Goal: Information Seeking & Learning: Learn about a topic

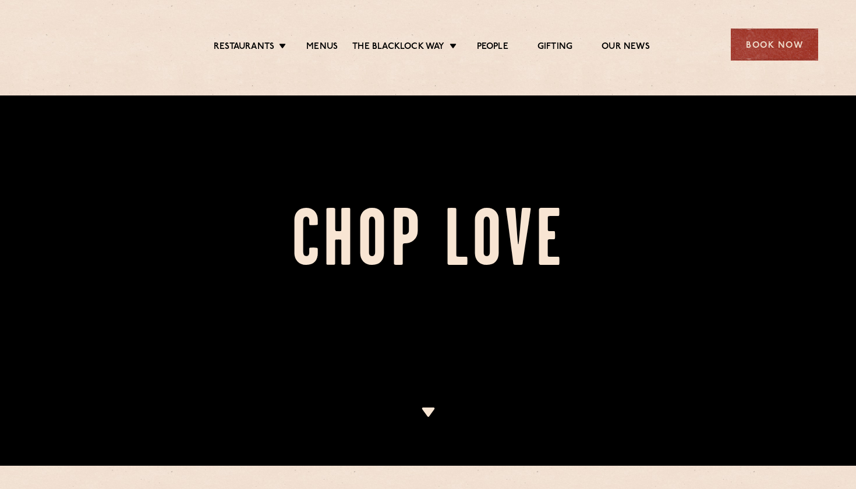
scroll to position [27, 0]
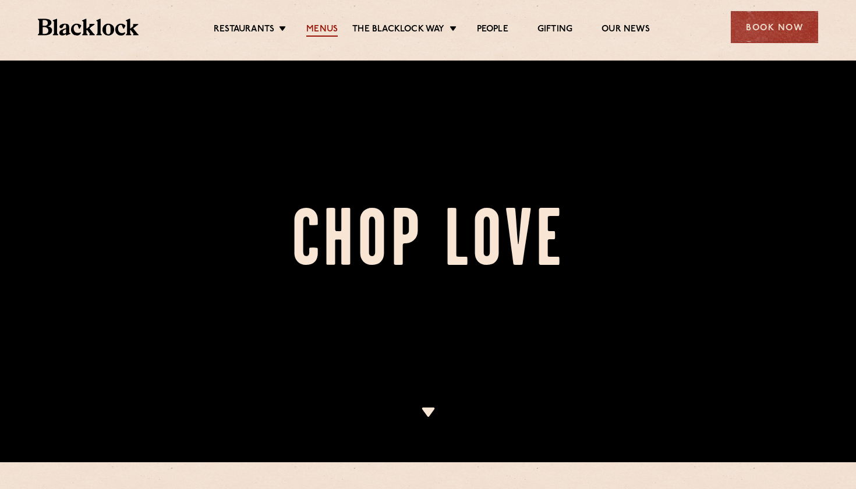
click at [317, 30] on link "Menus" at bounding box center [321, 30] width 31 height 13
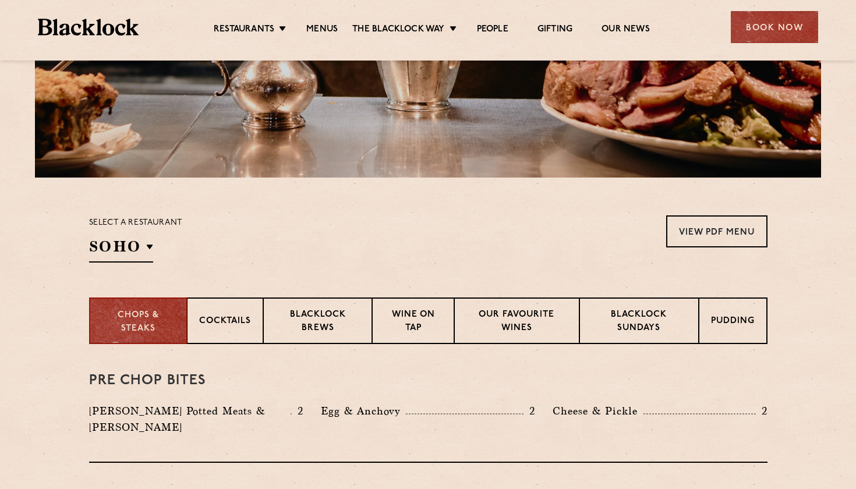
scroll to position [231, 0]
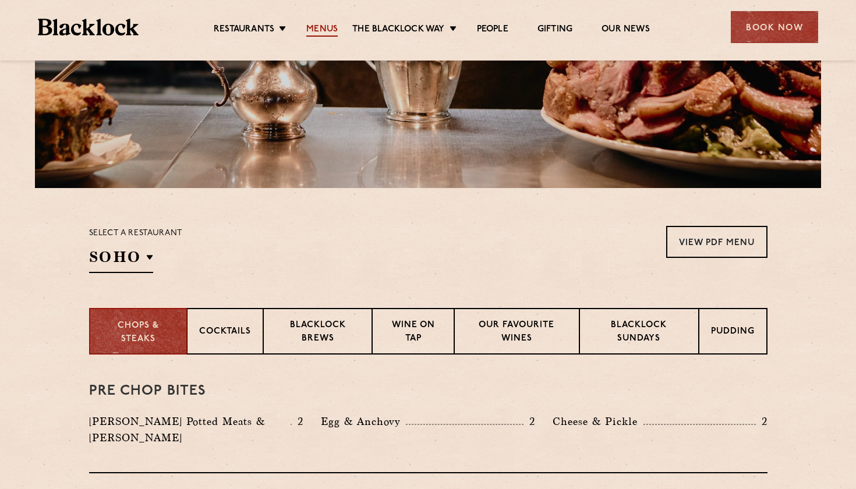
click at [325, 33] on link "Menus" at bounding box center [321, 30] width 31 height 13
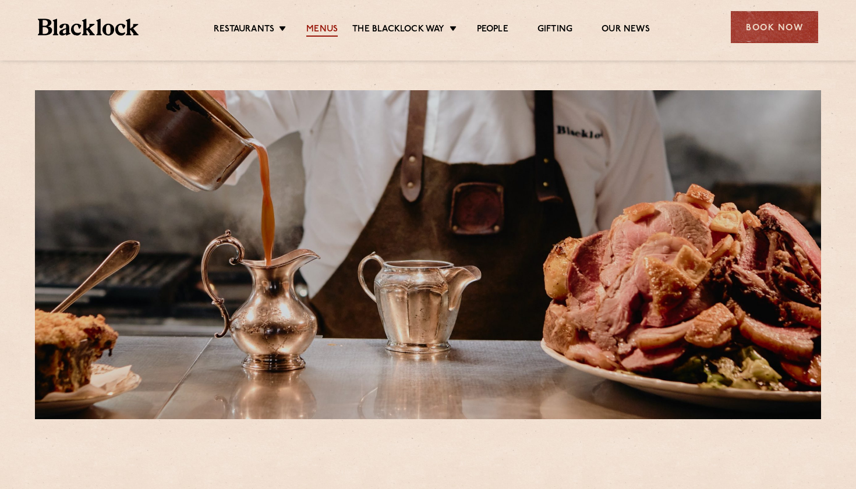
click at [326, 29] on link "Menus" at bounding box center [321, 30] width 31 height 13
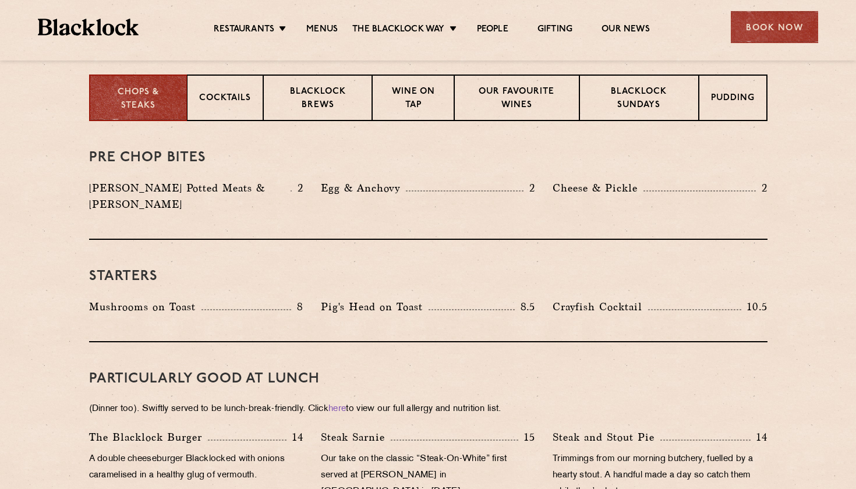
scroll to position [177, 0]
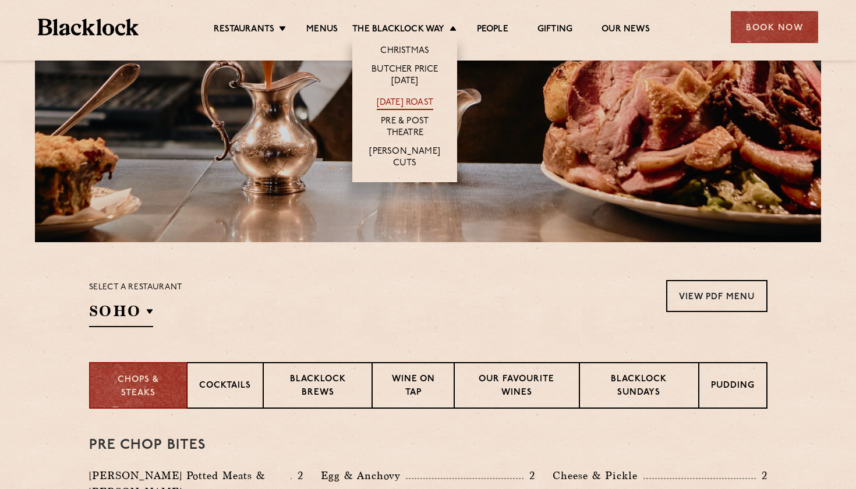
click at [419, 102] on link "[DATE] Roast" at bounding box center [405, 103] width 56 height 13
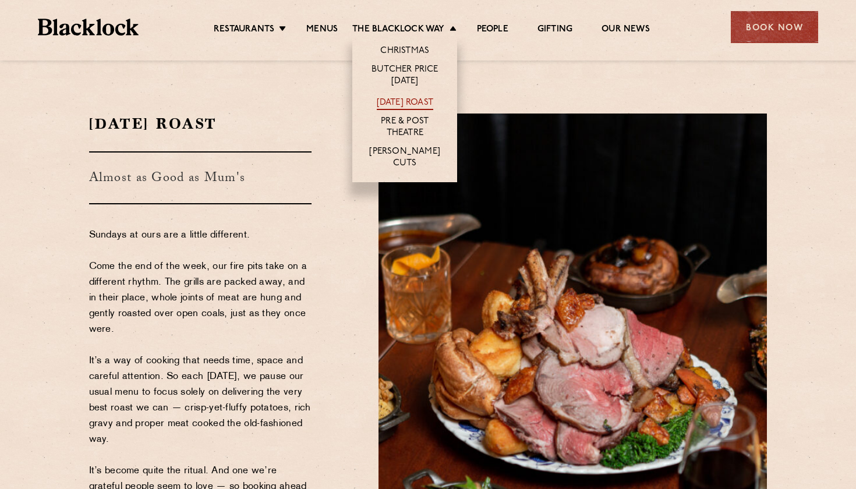
click at [394, 102] on link "[DATE] Roast" at bounding box center [405, 103] width 56 height 13
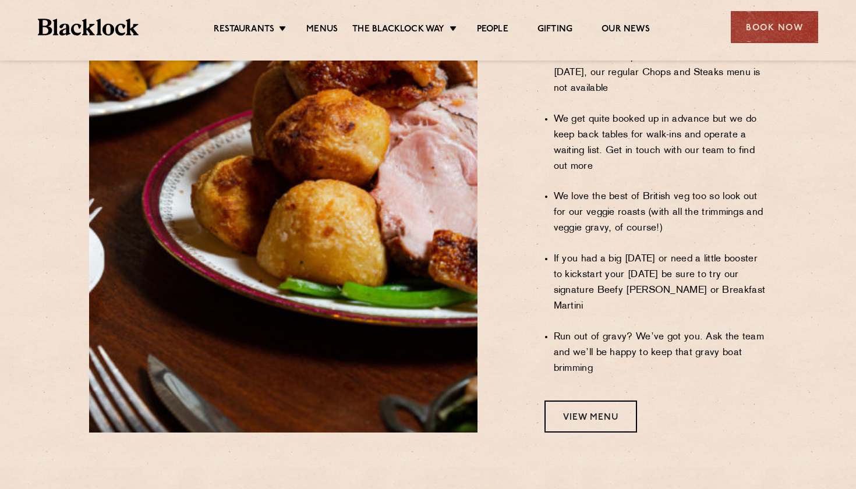
scroll to position [900, 0]
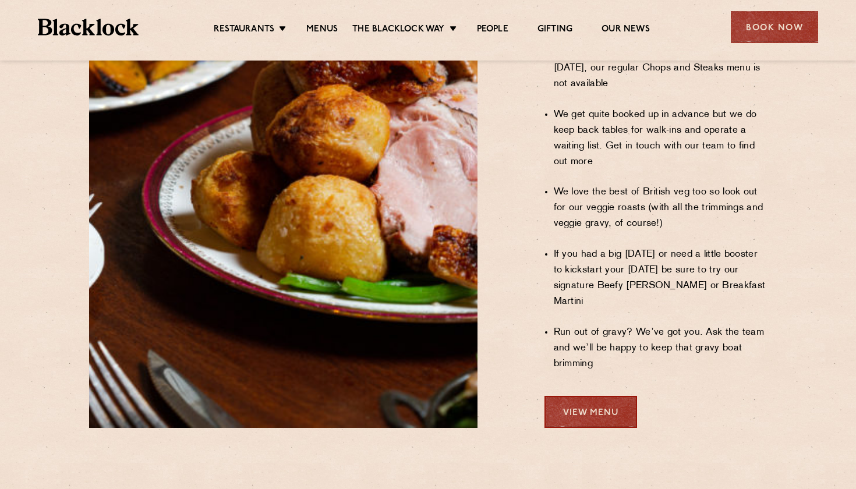
click at [577, 396] on link "View Menu" at bounding box center [590, 412] width 93 height 32
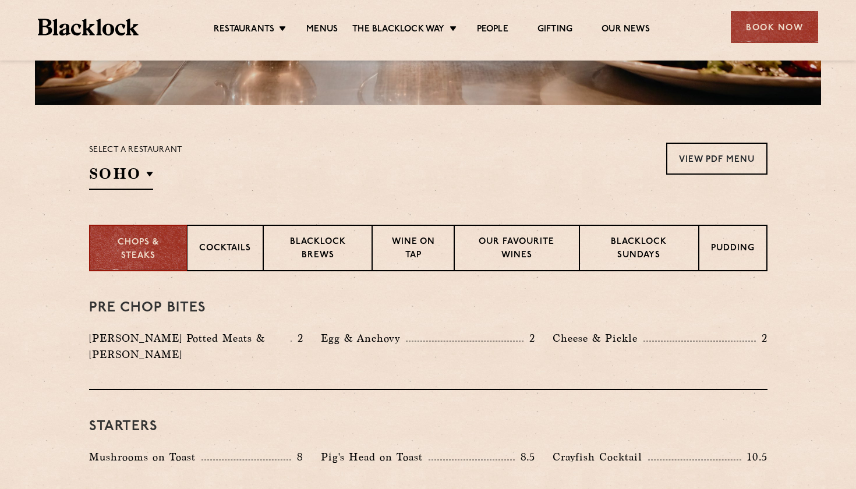
scroll to position [323, 0]
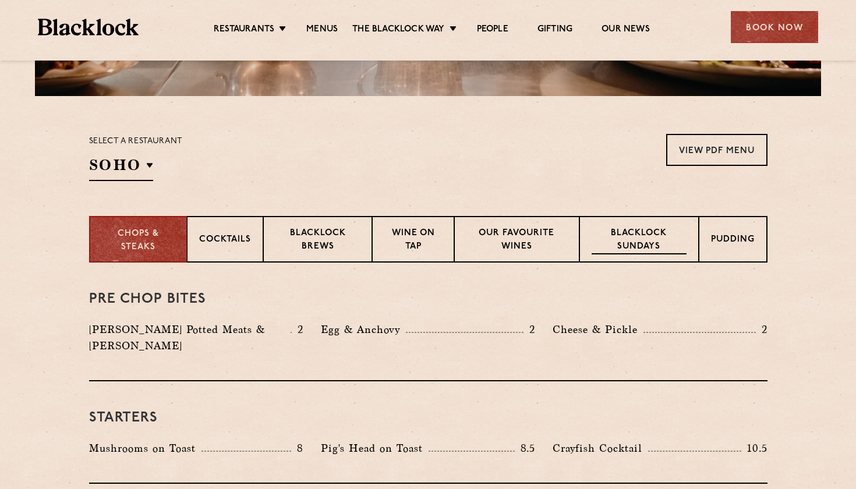
click at [640, 251] on p "Blacklock Sundays" at bounding box center [639, 240] width 94 height 27
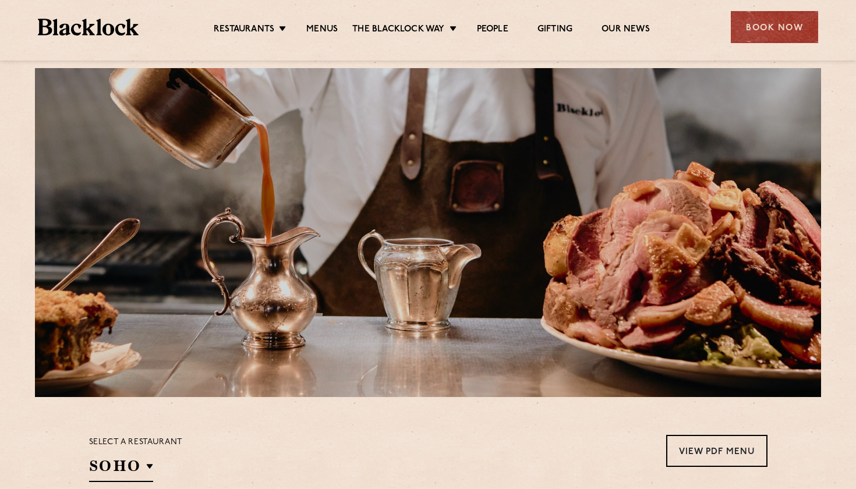
scroll to position [20, 0]
